Goal: Transaction & Acquisition: Subscribe to service/newsletter

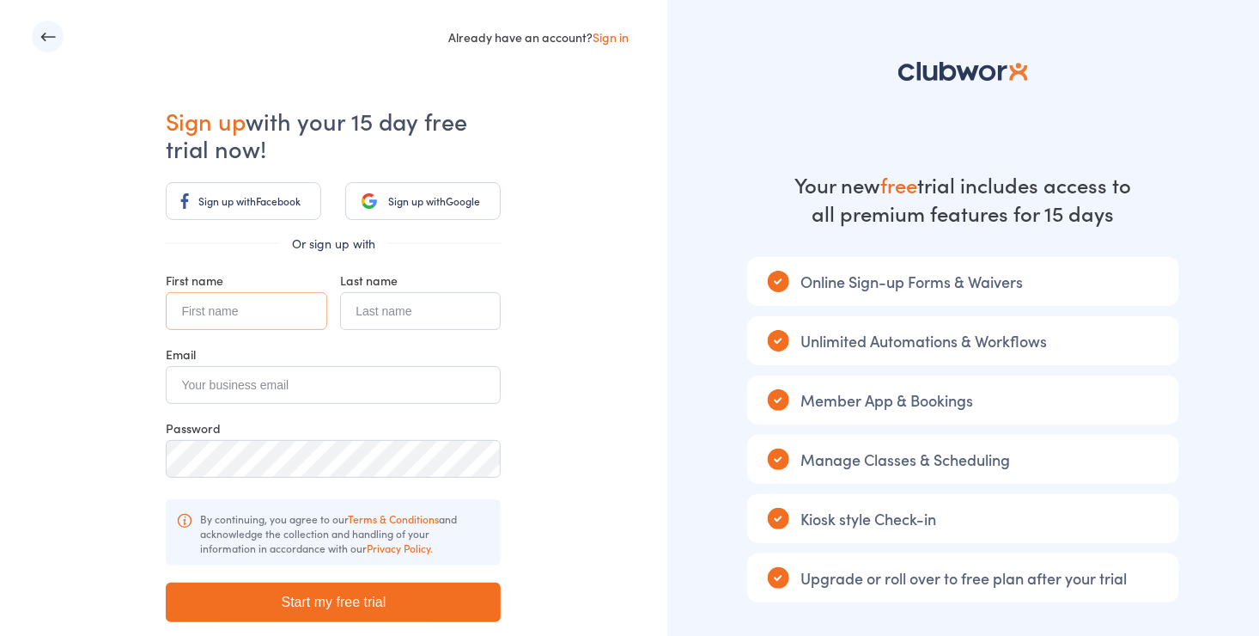
click at [309, 313] on input "text" at bounding box center [246, 311] width 161 height 38
type input "[PERSON_NAME]"
type input "McNally"
type input "[PERSON_NAME][EMAIL_ADDRESS][PERSON_NAME][DOMAIN_NAME]"
click at [332, 603] on input "Start my free trial" at bounding box center [333, 602] width 335 height 40
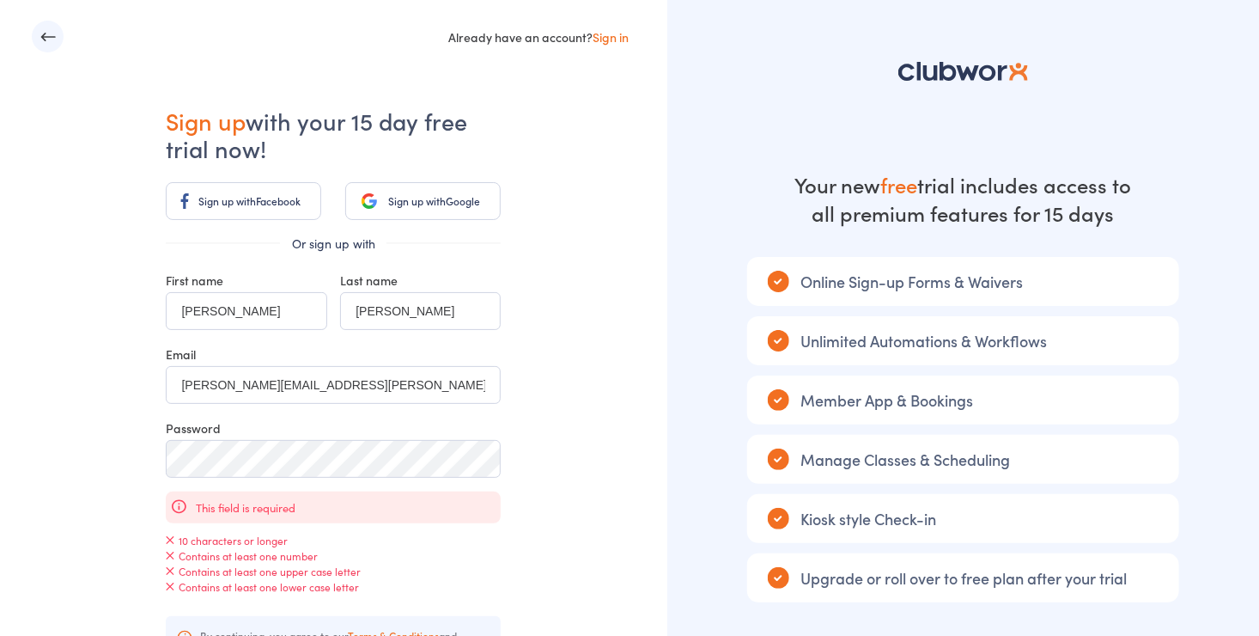
click at [617, 36] on link "Sign in" at bounding box center [611, 36] width 36 height 17
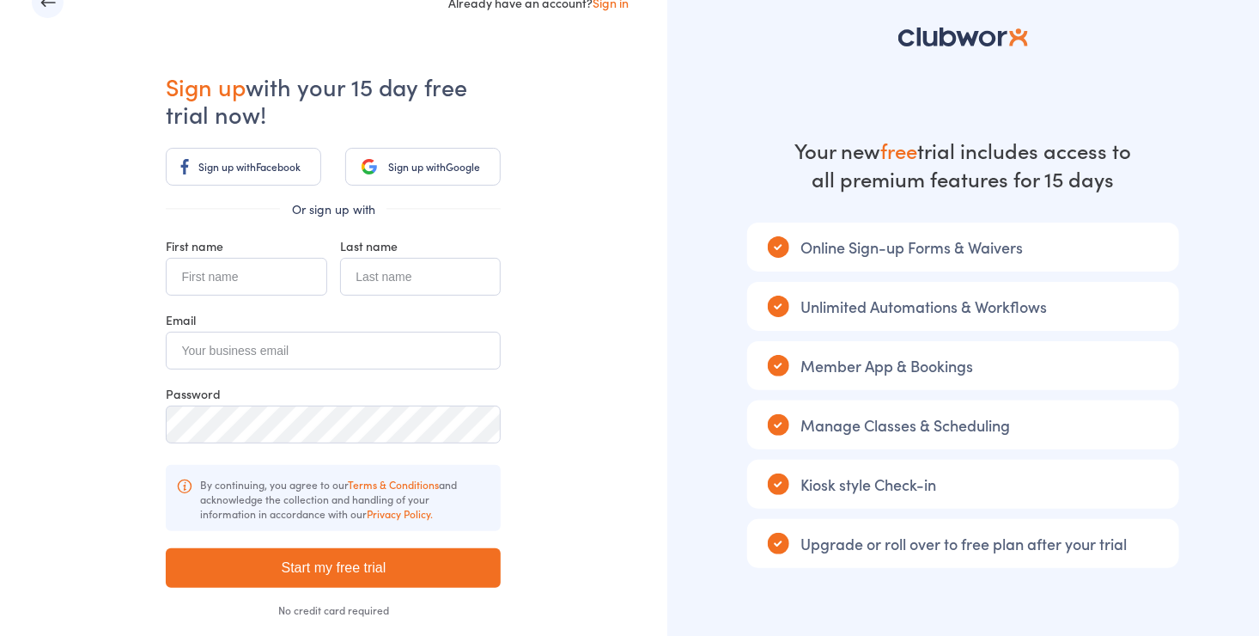
scroll to position [119, 0]
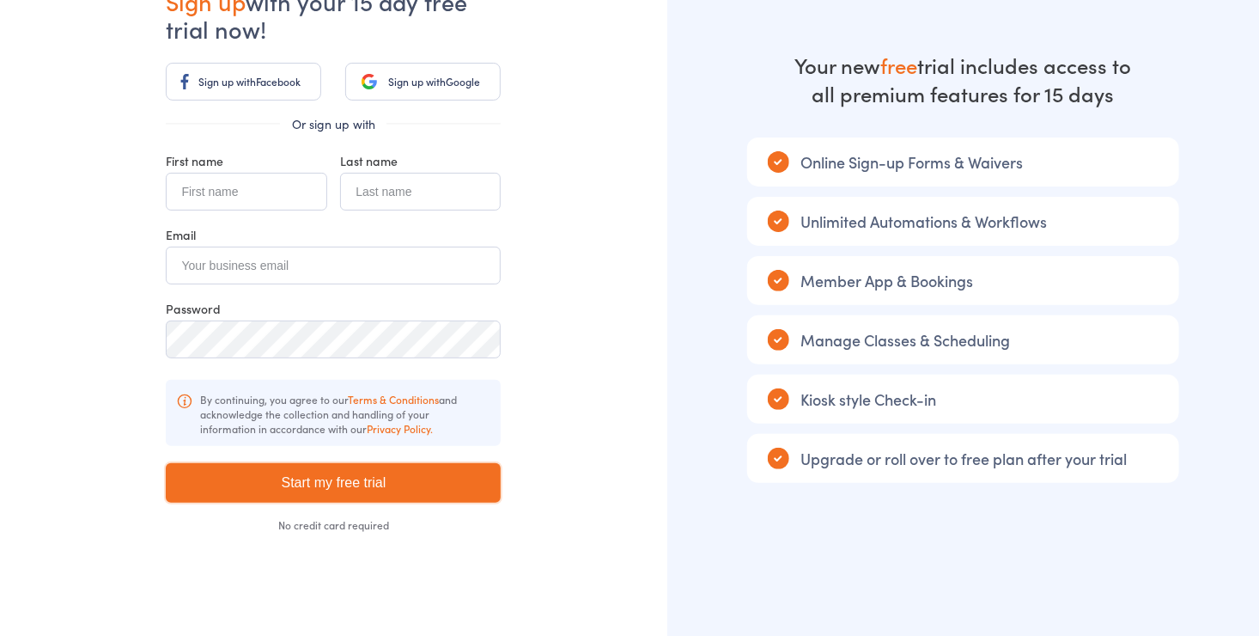
click at [476, 484] on input "Start my free trial" at bounding box center [333, 483] width 335 height 40
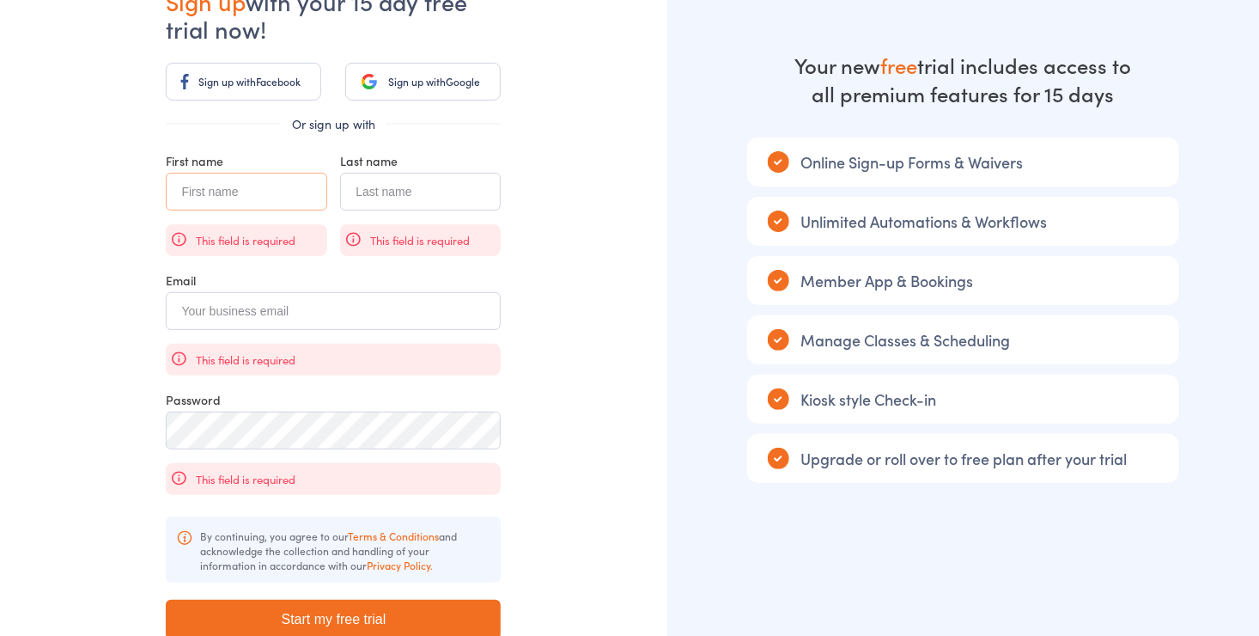
click at [250, 197] on input "text" at bounding box center [246, 192] width 161 height 38
type input "[PERSON_NAME]"
type input "[PERSON_NAME][EMAIL_ADDRESS][PERSON_NAME][DOMAIN_NAME]"
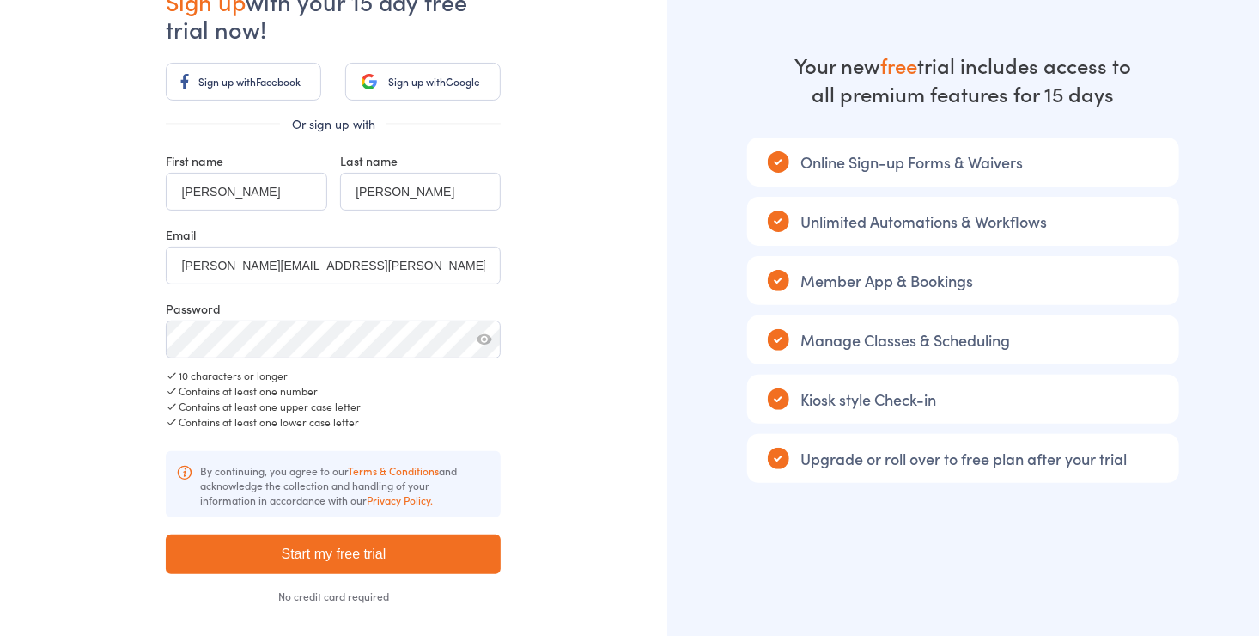
click at [477, 343] on button "button" at bounding box center [484, 338] width 15 height 15
click at [374, 550] on input "Start my free trial" at bounding box center [333, 554] width 335 height 40
type input "Please wait ..."
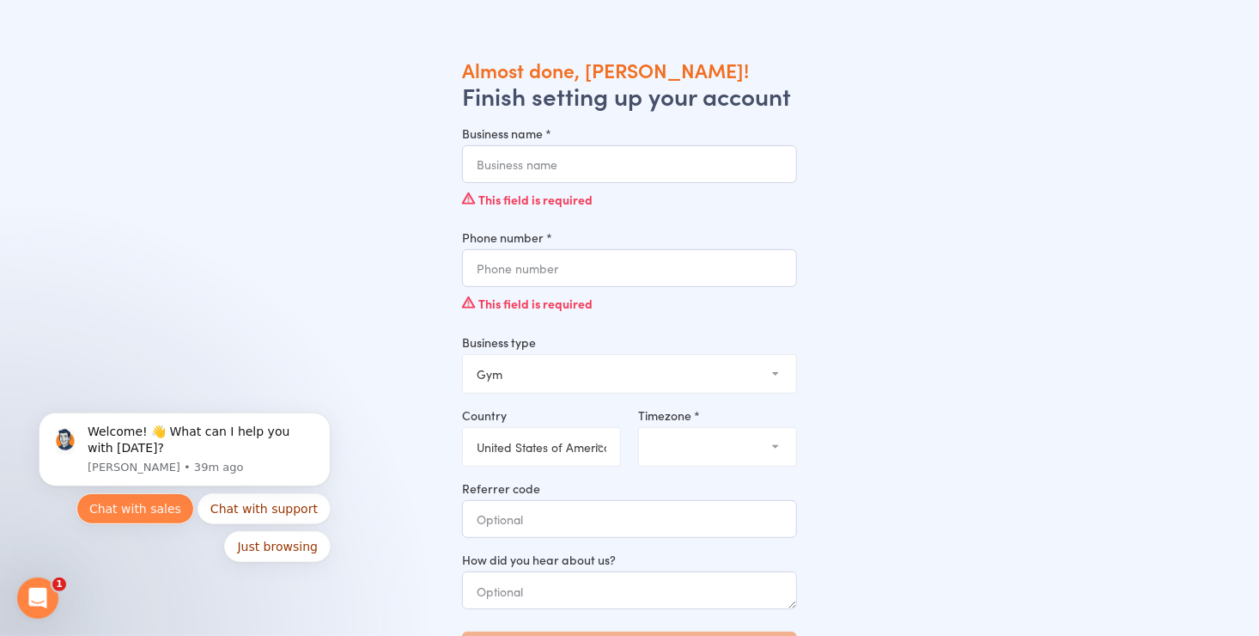
click at [187, 502] on button "Chat with sales" at bounding box center [135, 507] width 118 height 31
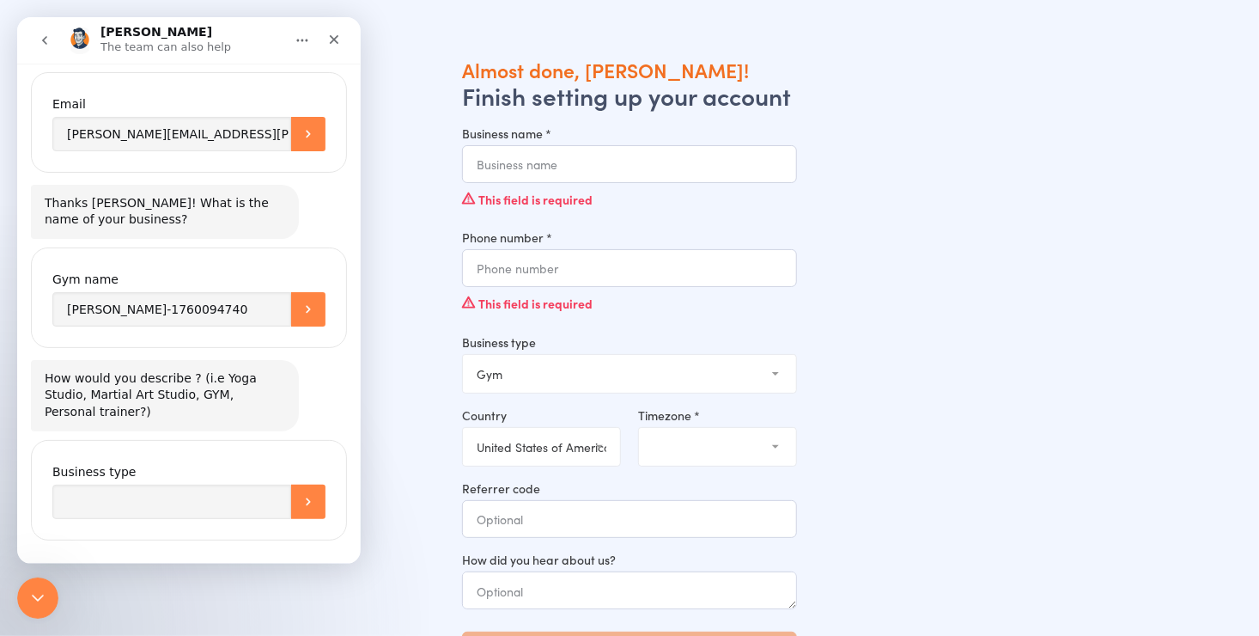
scroll to position [388, 0]
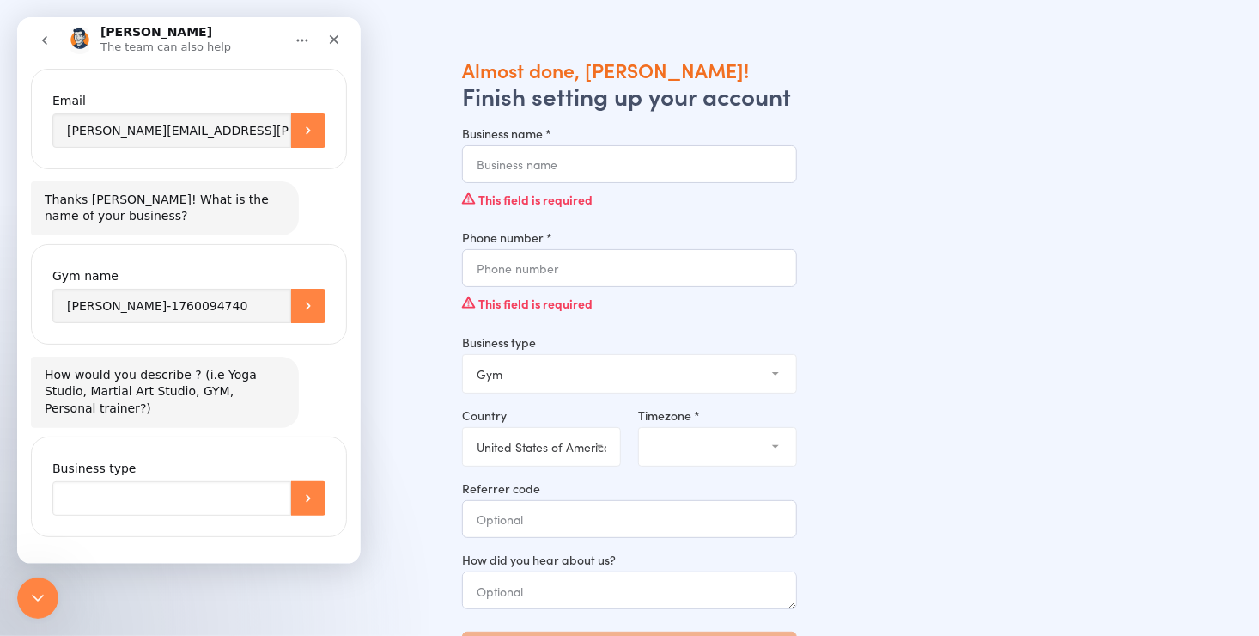
click at [76, 481] on input "Business type" at bounding box center [171, 498] width 239 height 34
type input "Sorry I'm trying to sign into Clubworx app to book karate lesson but it is a re…"
click at [306, 494] on icon "Submit" at bounding box center [308, 498] width 4 height 8
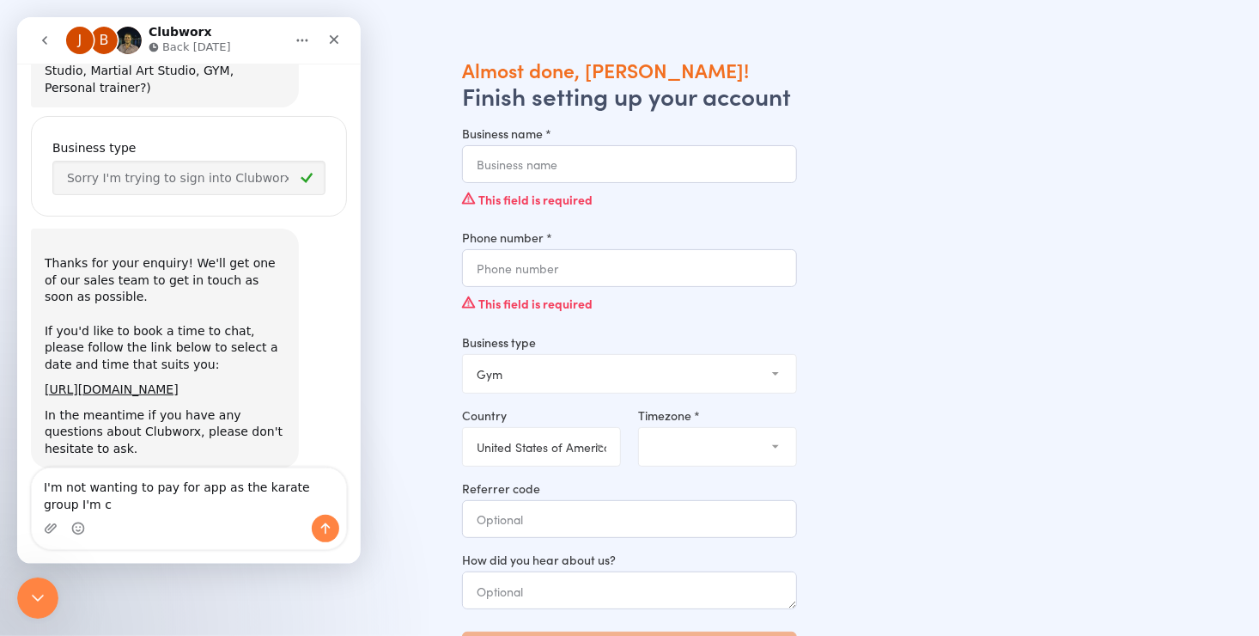
scroll to position [726, 0]
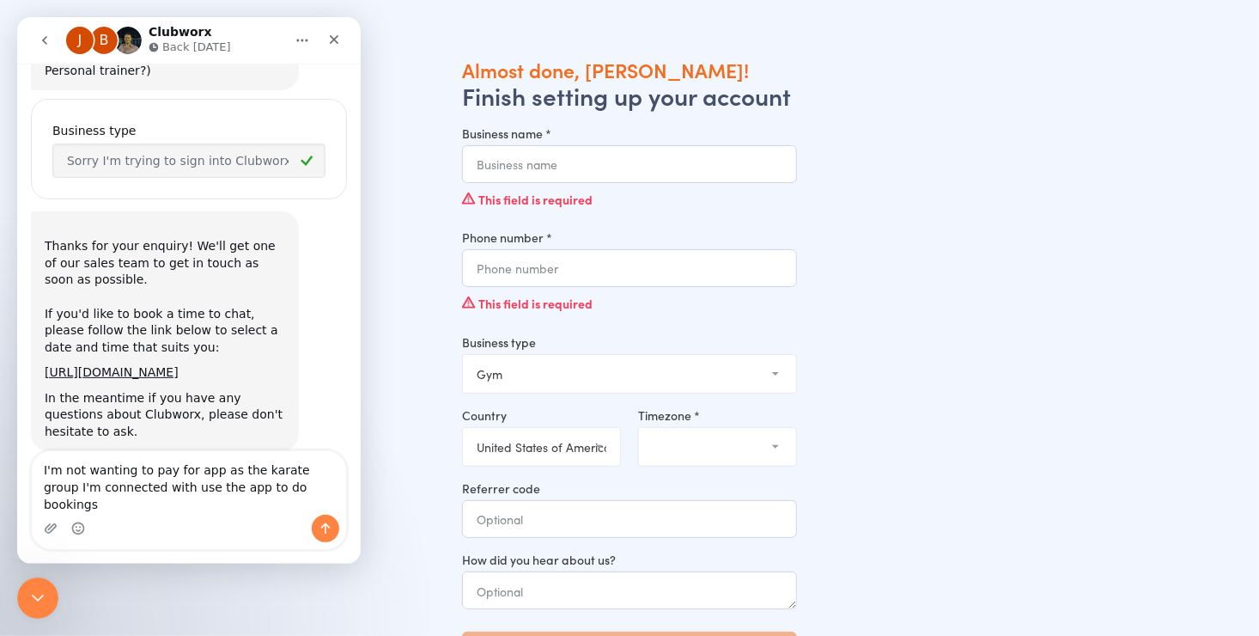
type textarea "I'm not wanting to pay for app as the karate group I'm connected with use the a…"
click at [330, 526] on icon "Send a message…" at bounding box center [326, 528] width 14 height 14
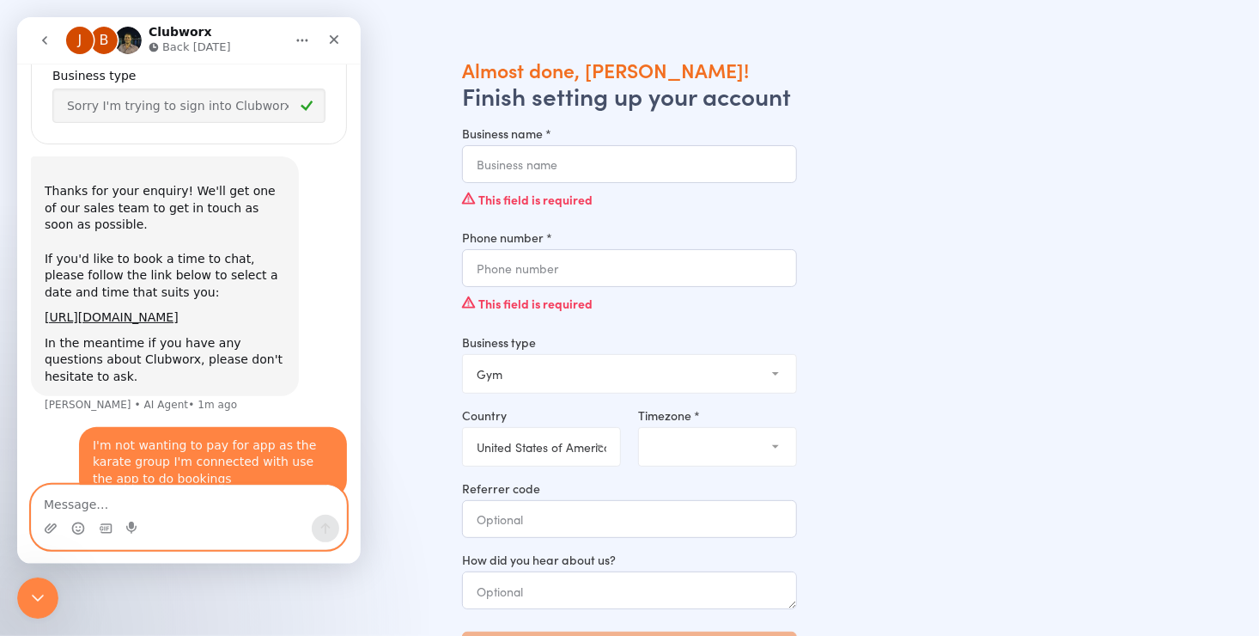
scroll to position [794, 0]
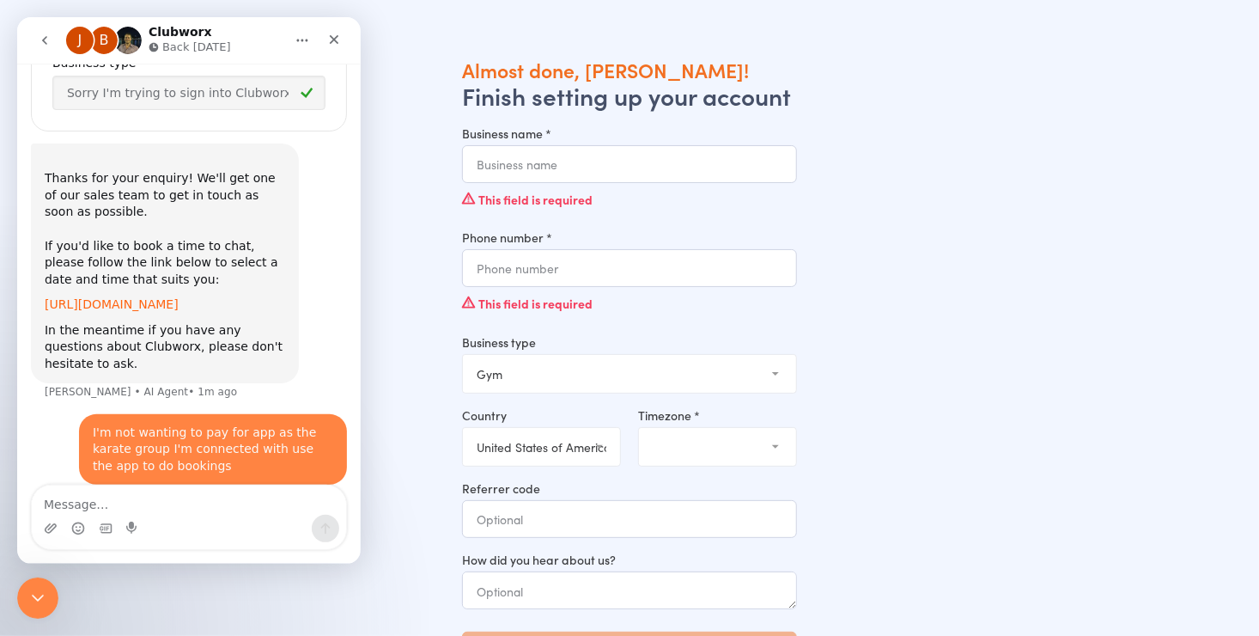
click at [179, 297] on link "[URL][DOMAIN_NAME]" at bounding box center [112, 304] width 134 height 14
